Goal: Ask a question: Seek information or help from site administrators or community

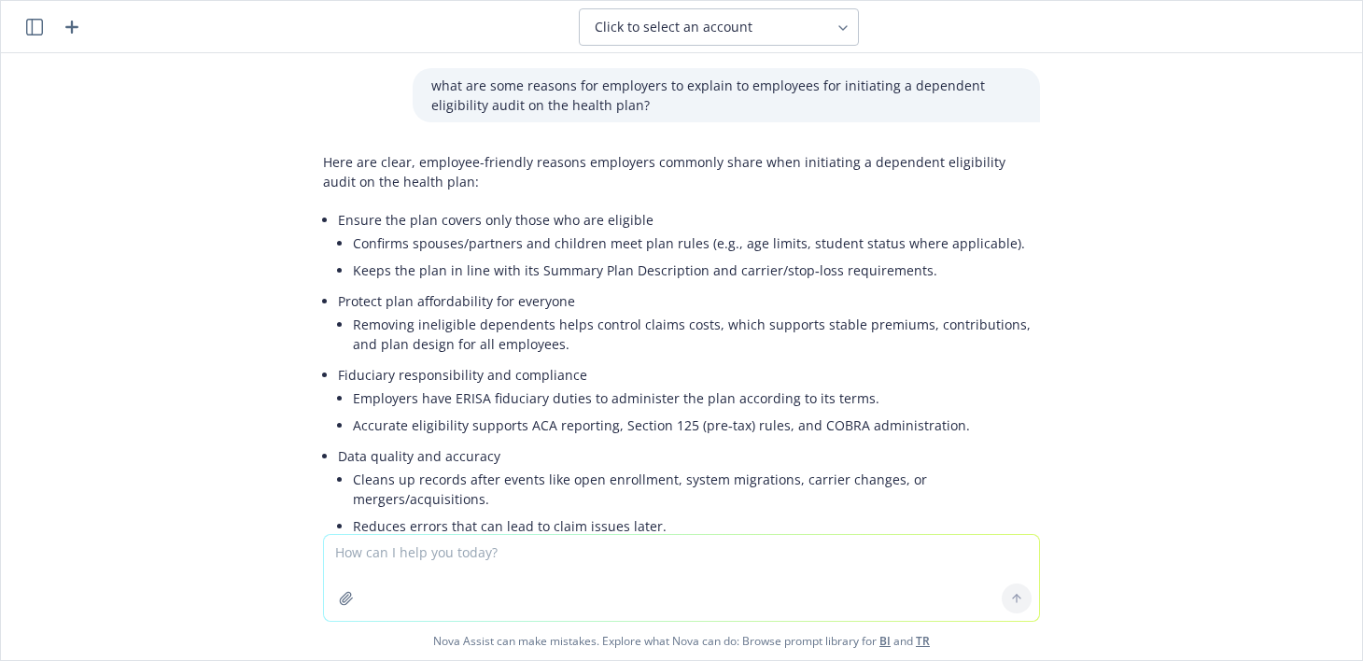
scroll to position [280, 0]
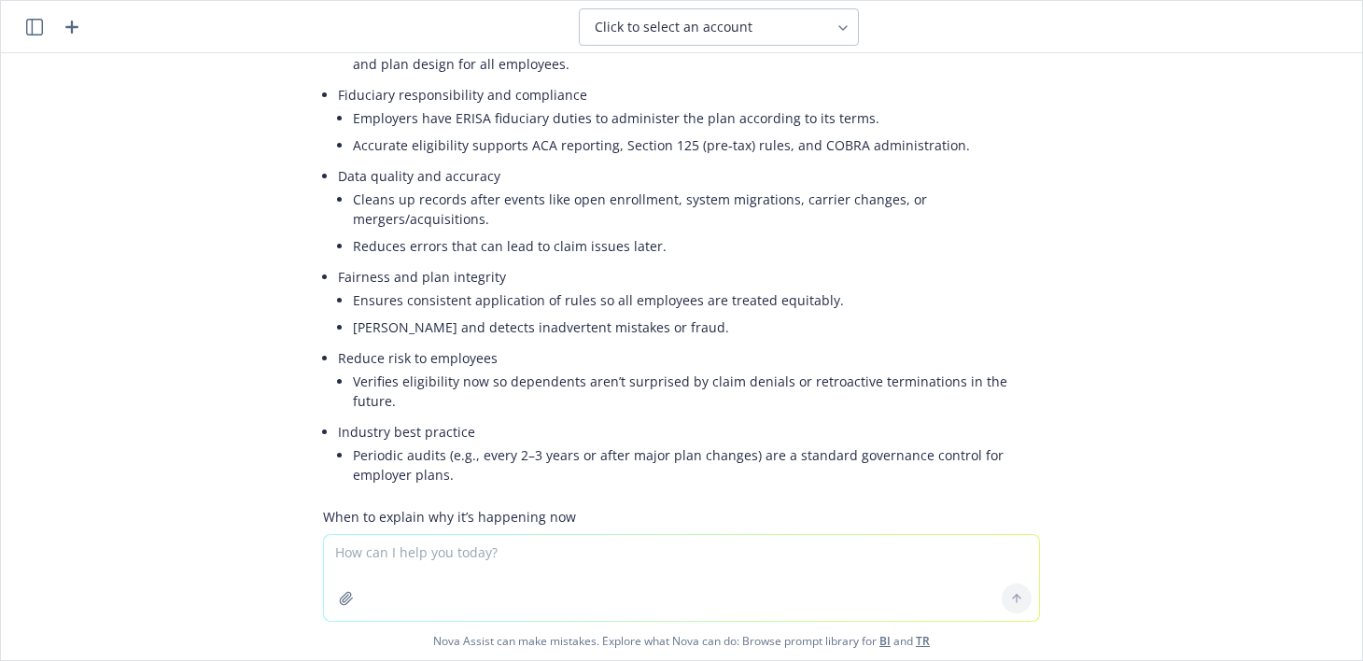
click at [80, 26] on icon "button" at bounding box center [72, 27] width 22 height 22
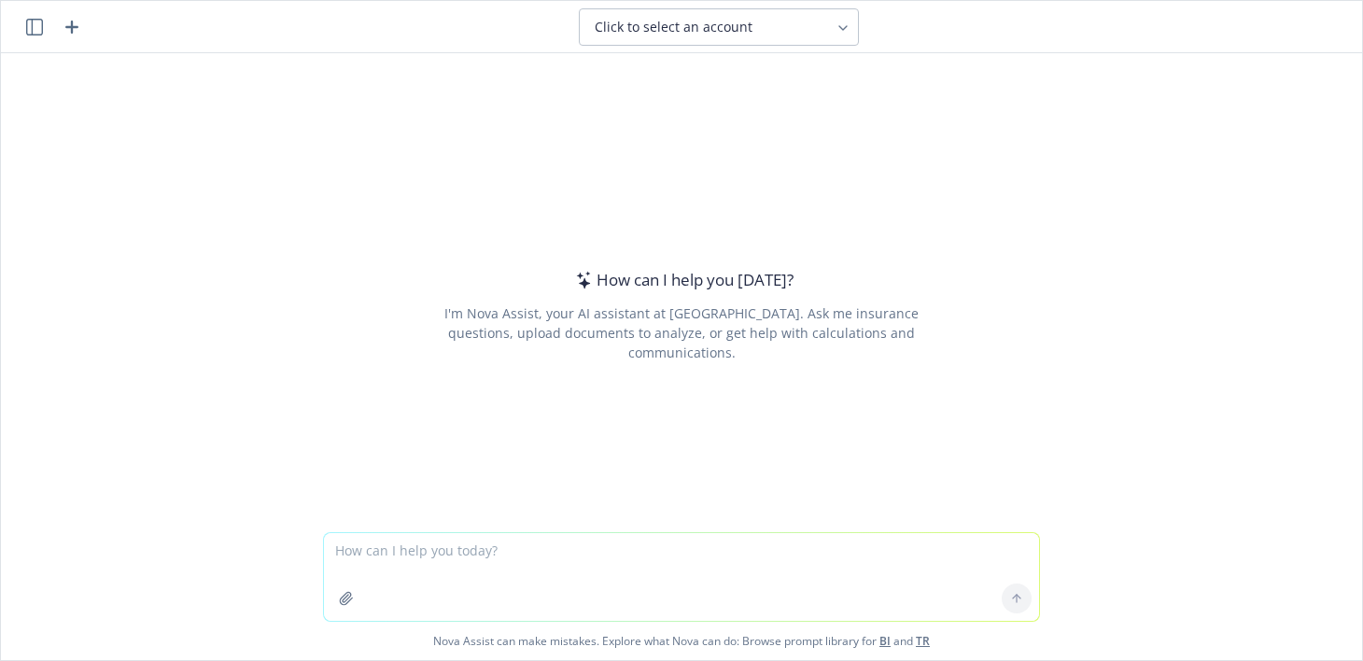
click at [510, 551] on textarea at bounding box center [681, 577] width 715 height 88
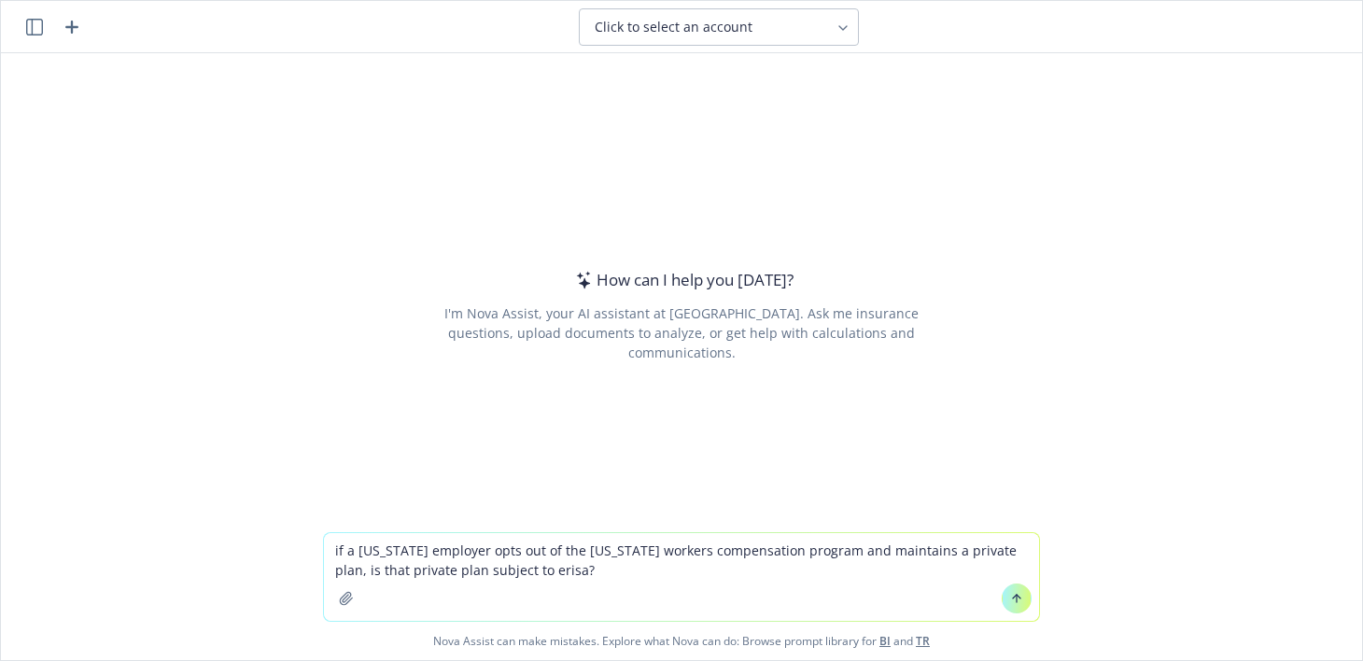
type textarea "if a [US_STATE] employer opts out of the [US_STATE] workers compensation progra…"
click at [1001, 586] on button at bounding box center [1016, 598] width 30 height 30
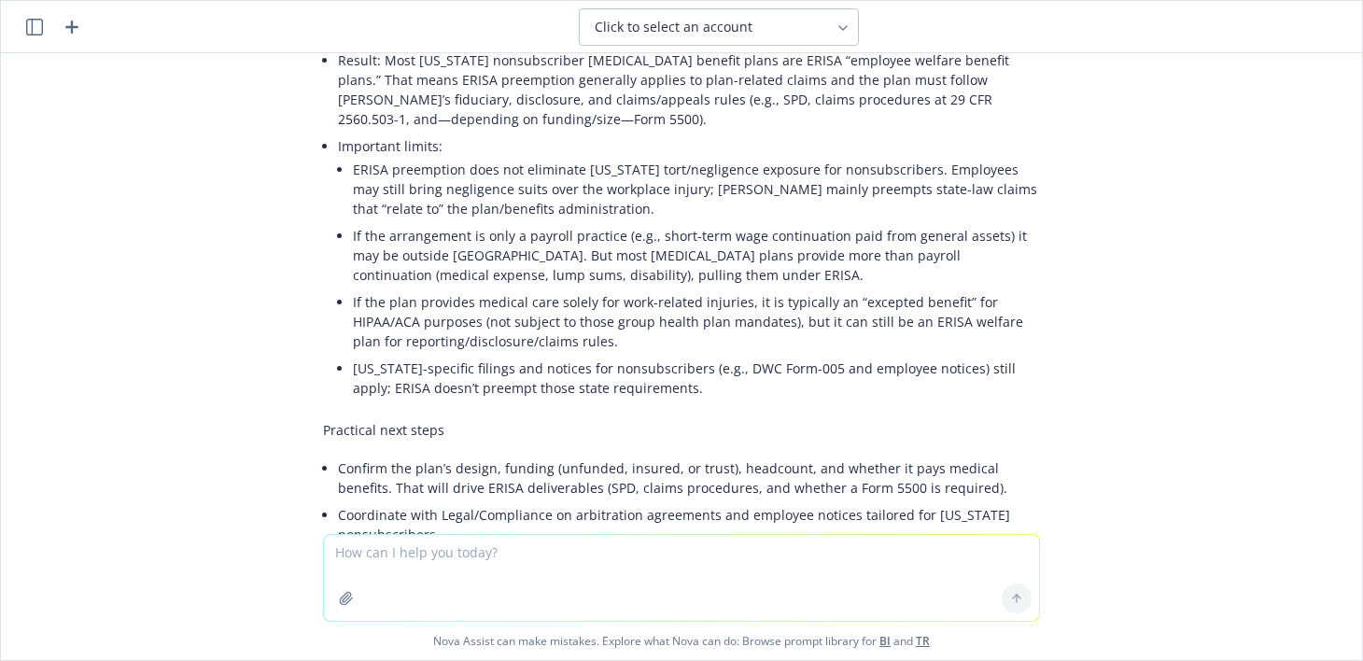
scroll to position [380, 0]
